Goal: Task Accomplishment & Management: Use online tool/utility

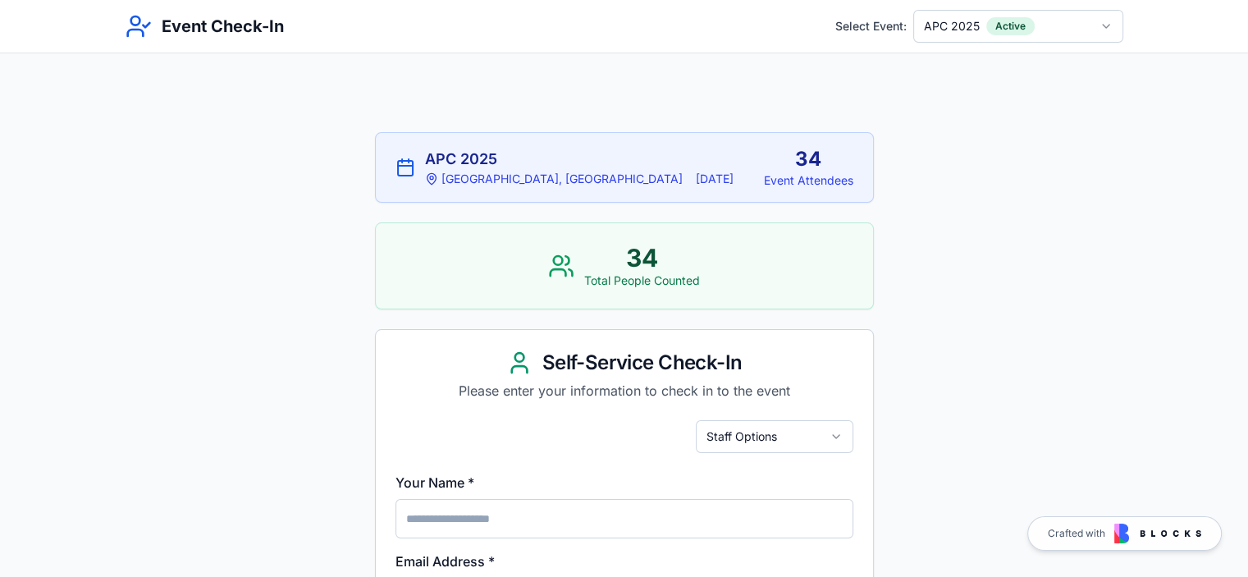
click at [733, 431] on html "Event Check-In Select Event: APC 2025 Active APC 2025 [GEOGRAPHIC_DATA], [GEOGR…" at bounding box center [624, 567] width 1248 height 1134
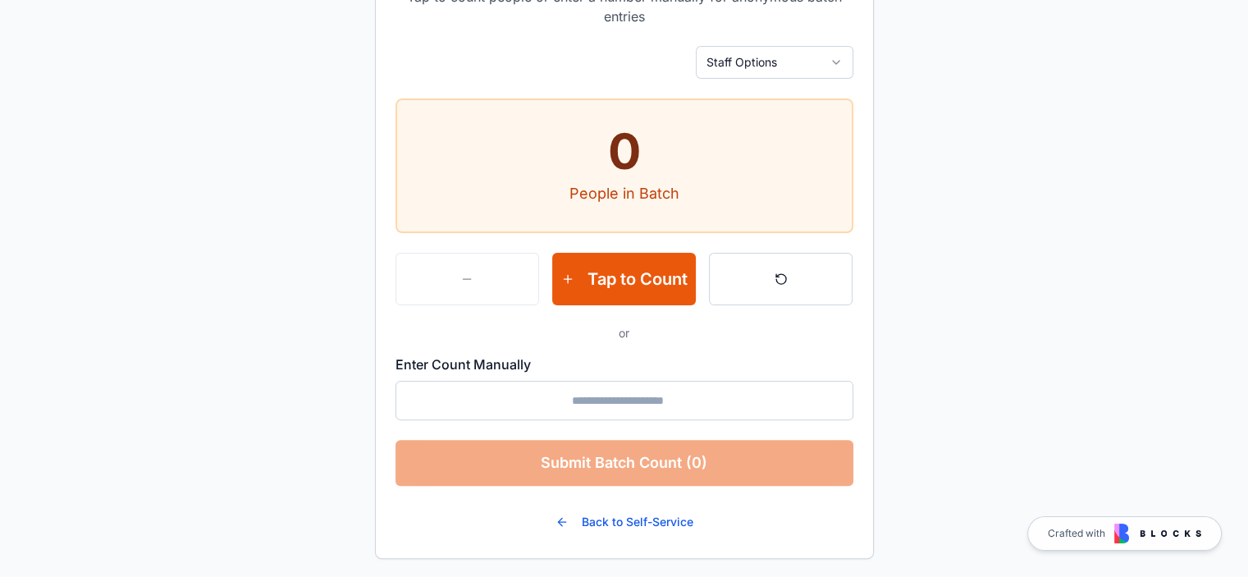
scroll to position [400, 0]
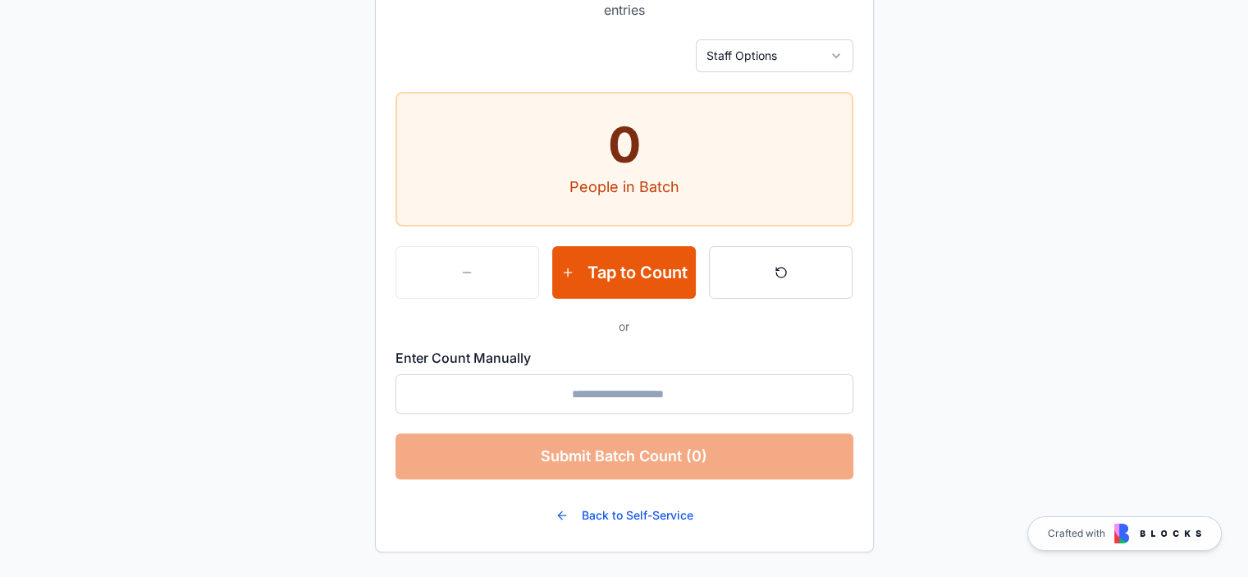
click at [618, 391] on input "Enter Count Manually" at bounding box center [624, 393] width 458 height 39
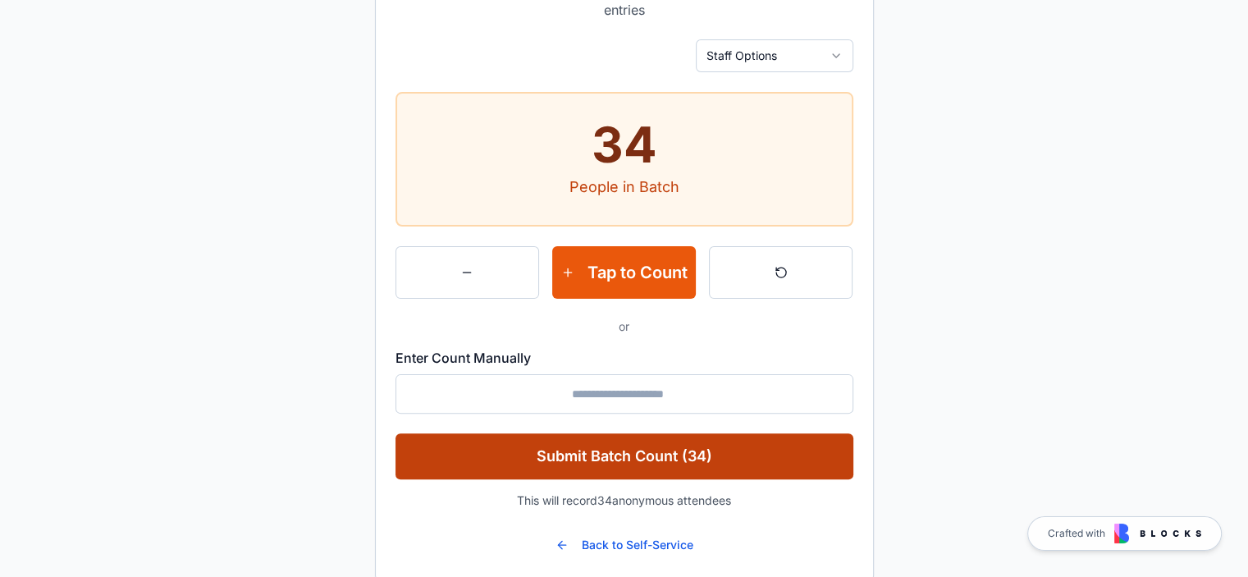
type input "**"
click at [623, 465] on button "Submit Batch Count (34)" at bounding box center [624, 456] width 458 height 46
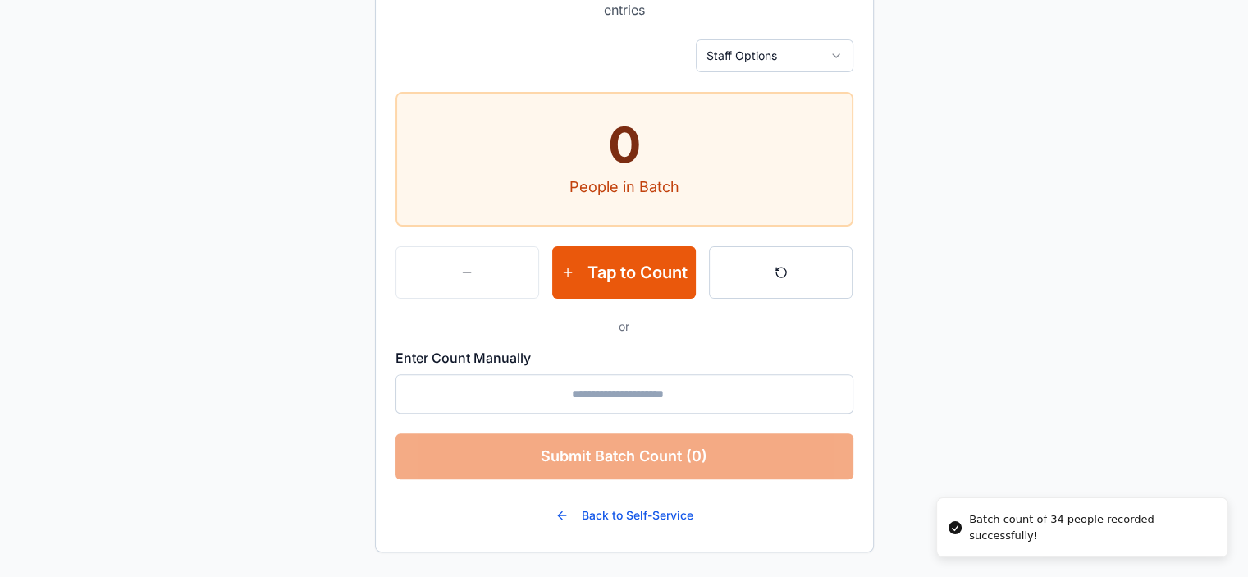
click at [922, 439] on main "APC 2025 Seattle, WA 9/6/2025 34 Event Attendees 34 Total People Counted Batch …" at bounding box center [624, 83] width 1248 height 989
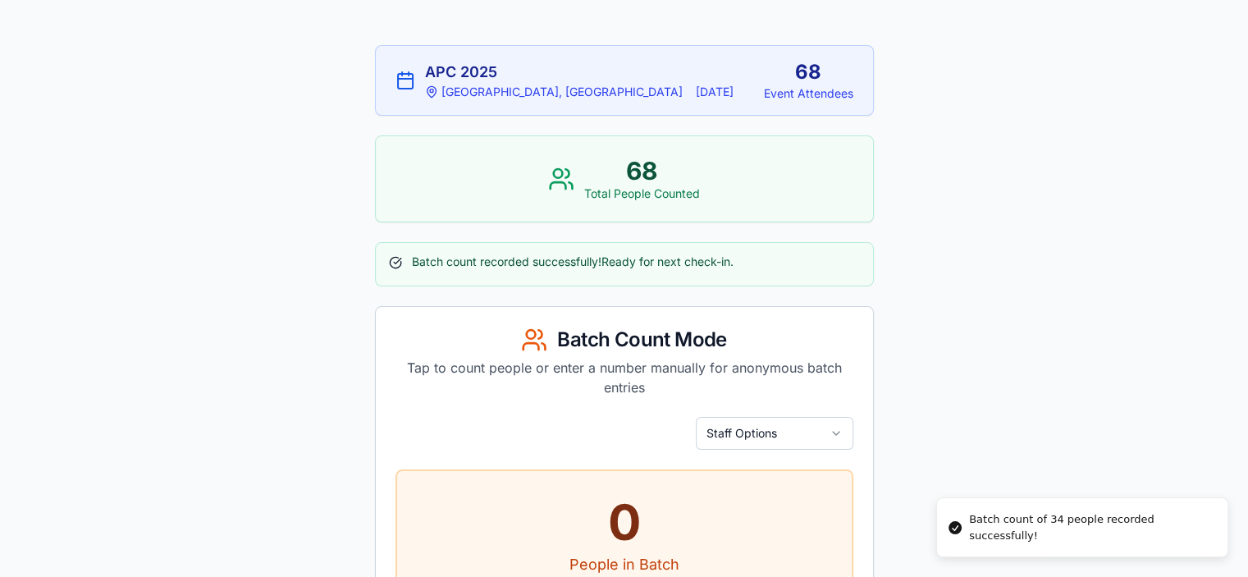
scroll to position [0, 0]
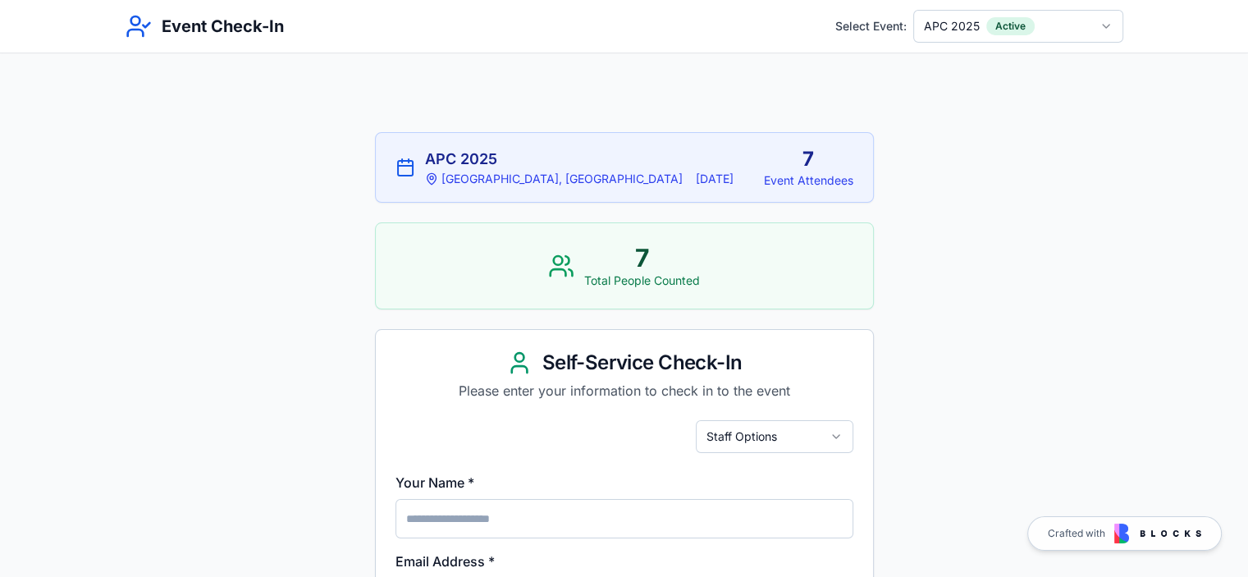
click at [766, 438] on html "Event Check-In Select Event: APC 2025 Active APC 2025 [GEOGRAPHIC_DATA], [GEOGR…" at bounding box center [624, 567] width 1248 height 1134
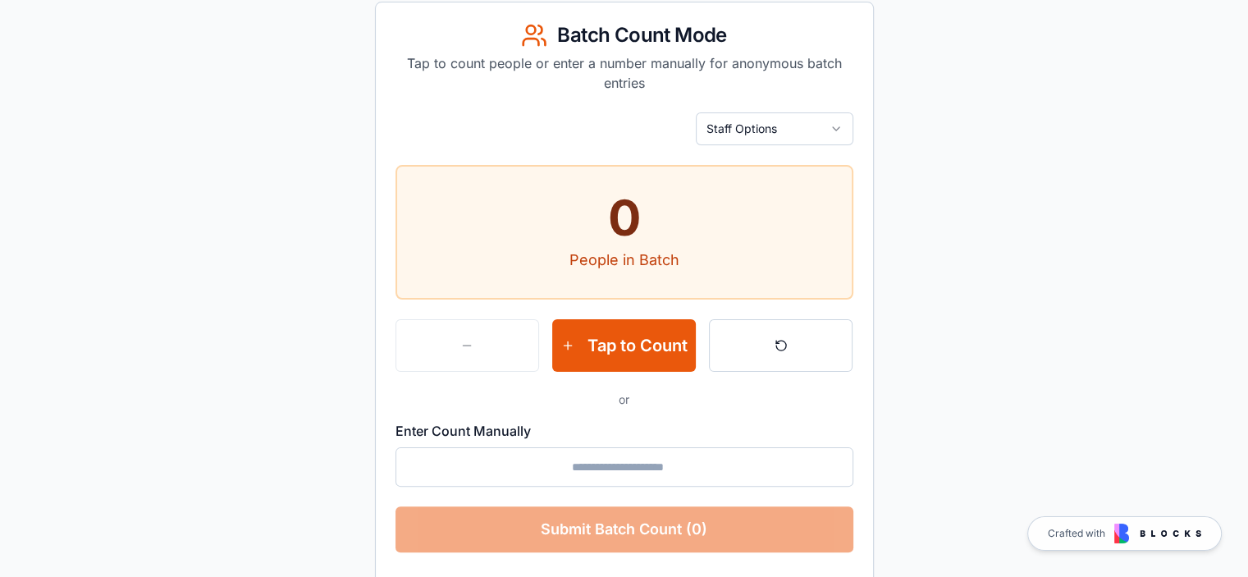
scroll to position [328, 0]
click at [599, 462] on input "Enter Count Manually" at bounding box center [624, 465] width 458 height 39
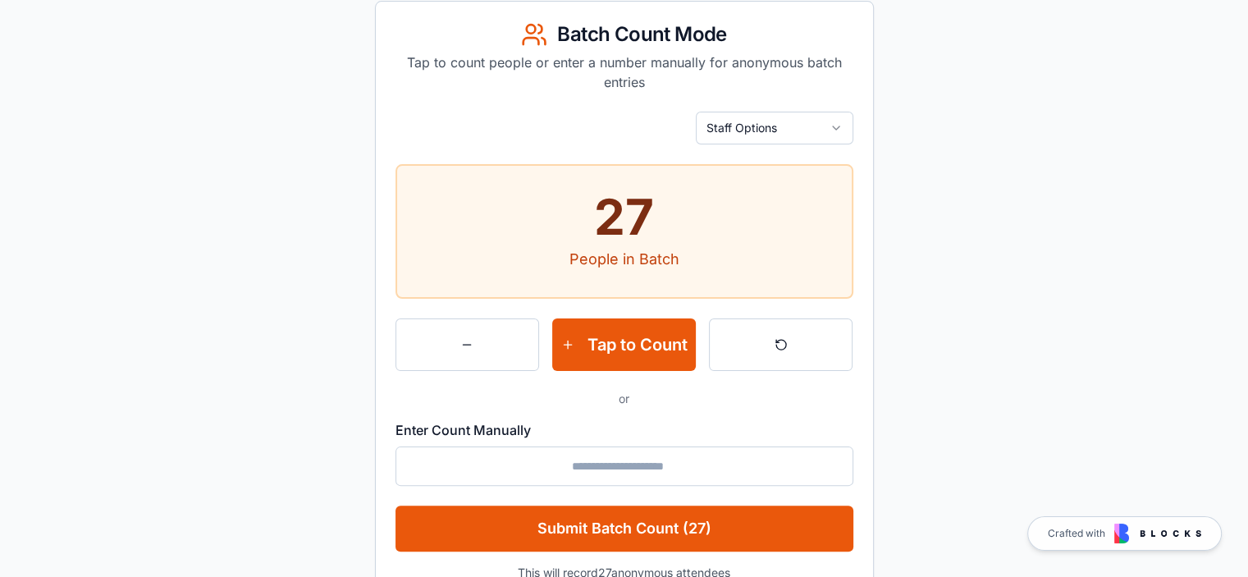
type input "**"
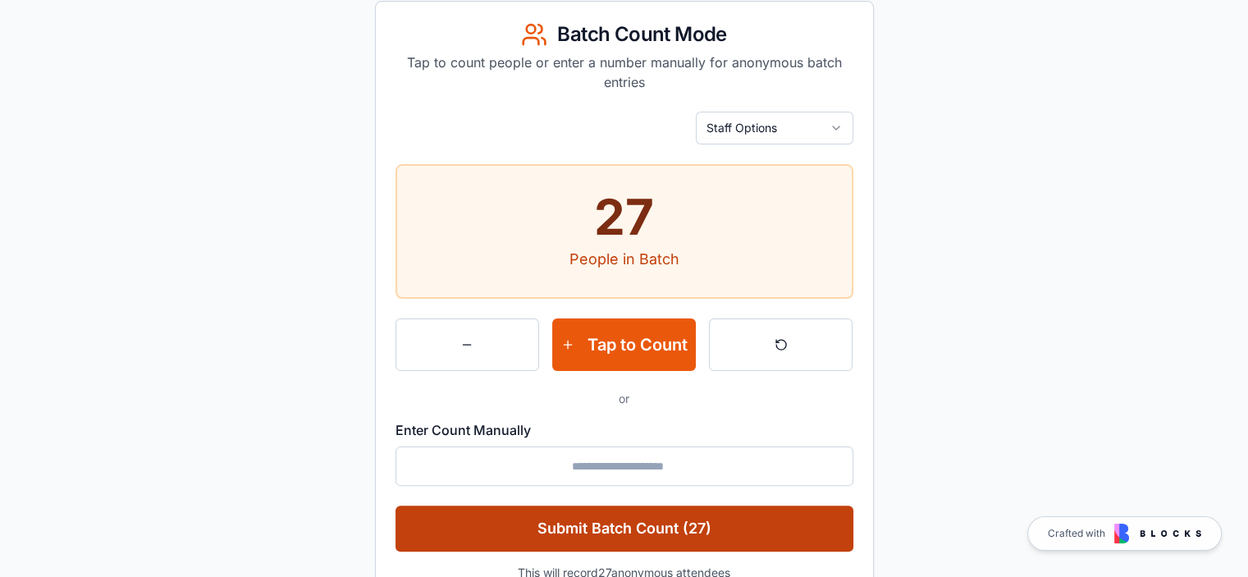
click at [701, 523] on button "Submit Batch Count (27)" at bounding box center [624, 528] width 458 height 46
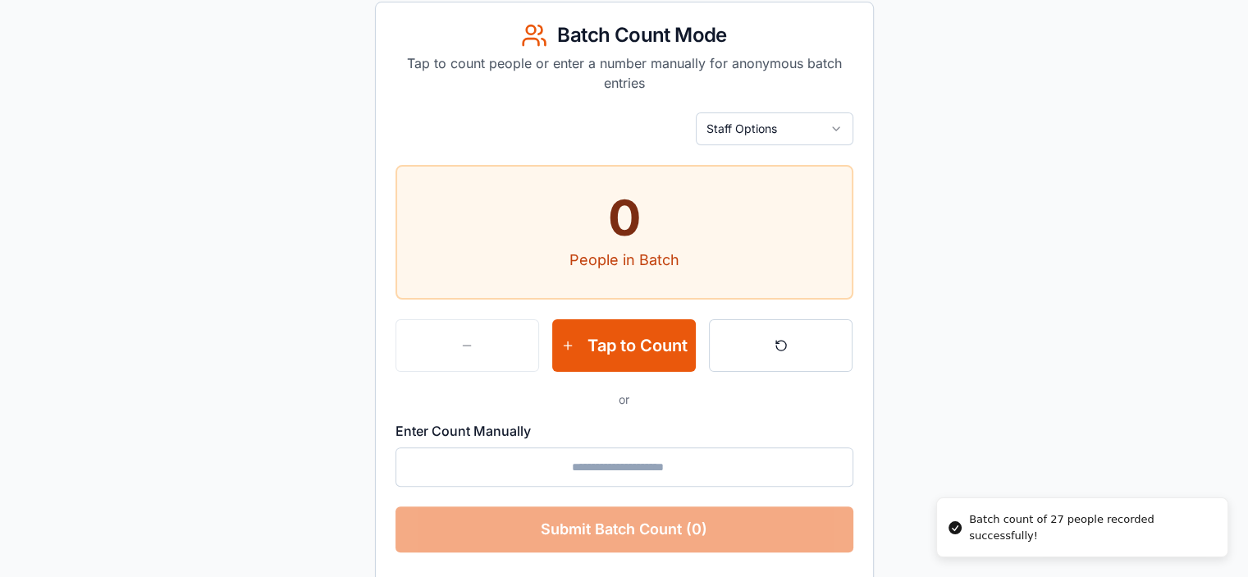
scroll to position [0, 0]
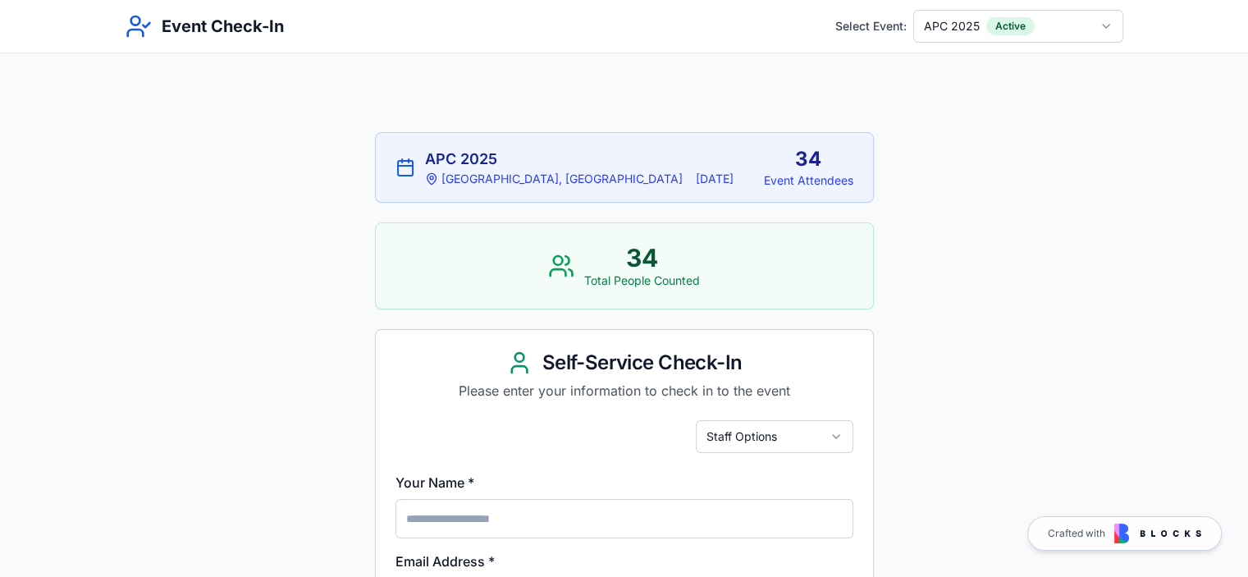
click at [813, 436] on html "Event Check-In Select Event: APC 2025 Active APC 2025 [GEOGRAPHIC_DATA], [GEOGR…" at bounding box center [624, 567] width 1248 height 1134
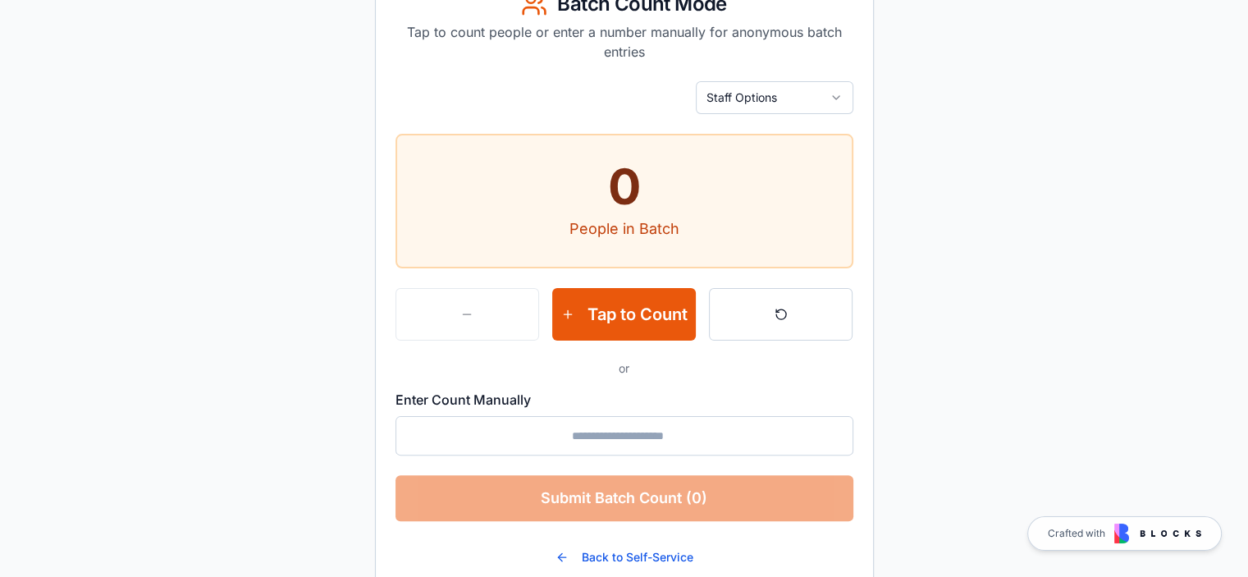
scroll to position [400, 0]
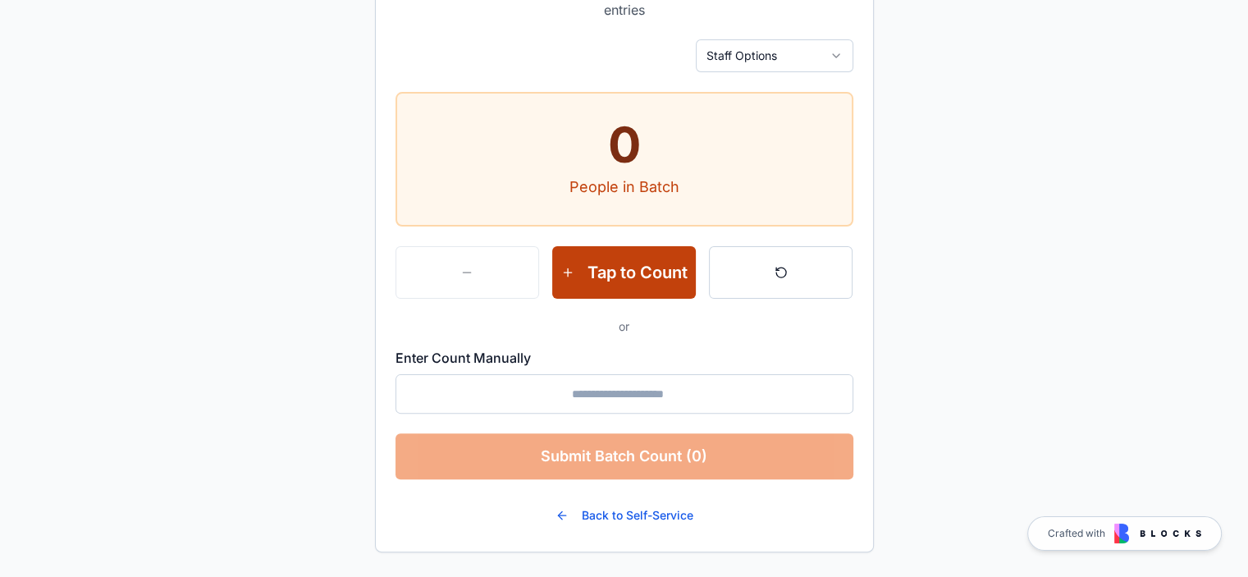
click at [624, 284] on button "Tap to Count" at bounding box center [624, 272] width 144 height 53
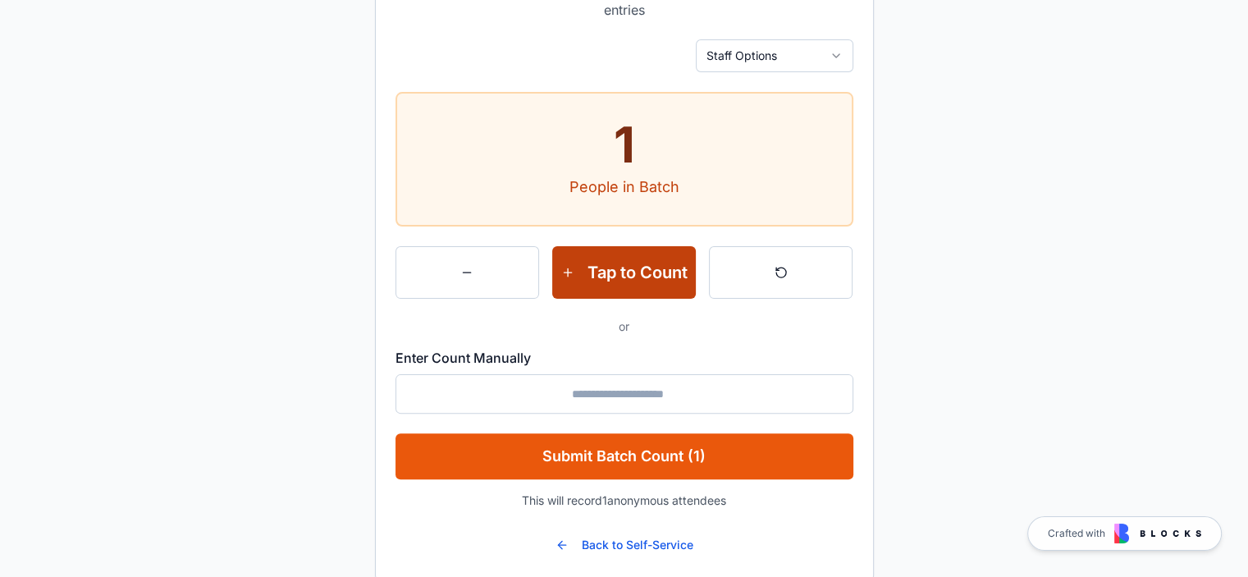
click at [656, 278] on button "Tap to Count" at bounding box center [624, 272] width 144 height 53
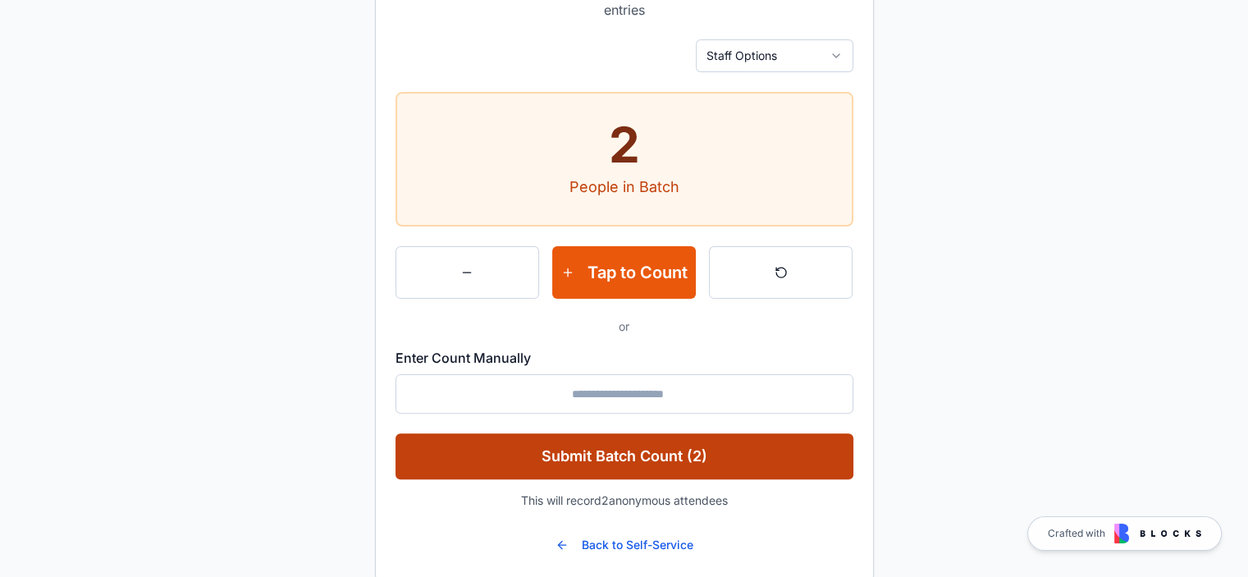
click at [711, 467] on button "Submit Batch Count (2)" at bounding box center [624, 456] width 458 height 46
